Goal: Information Seeking & Learning: Find specific fact

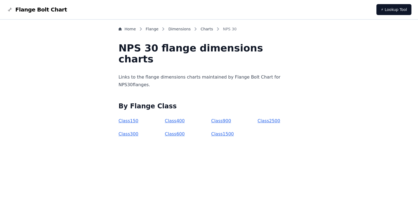
click at [138, 121] on link "Class 150" at bounding box center [128, 120] width 20 height 5
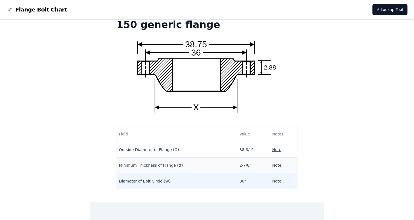
scroll to position [41, 0]
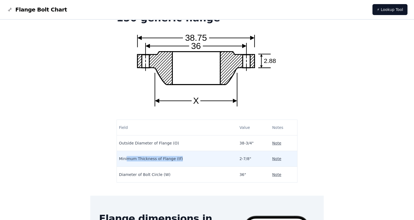
drag, startPoint x: 142, startPoint y: 157, endPoint x: 213, endPoint y: 158, distance: 71.4
click at [213, 158] on td "Minimum Thickness of Flange (tf)" at bounding box center [177, 159] width 120 height 16
drag, startPoint x: 213, startPoint y: 158, endPoint x: 178, endPoint y: 156, distance: 35.9
click at [178, 156] on td "Minimum Thickness of Flange (tf)" at bounding box center [177, 159] width 120 height 16
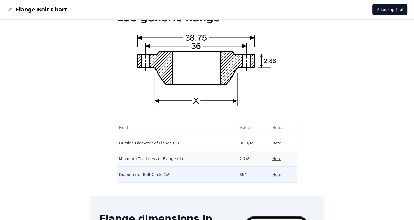
click at [158, 175] on td "Diameter of Bolt Circle (W)" at bounding box center [177, 175] width 120 height 16
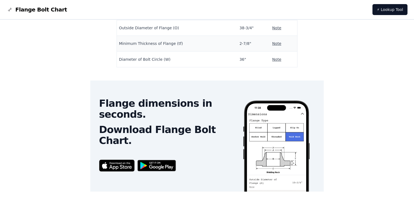
scroll to position [178, 0]
